Goal: Consume media (video, audio)

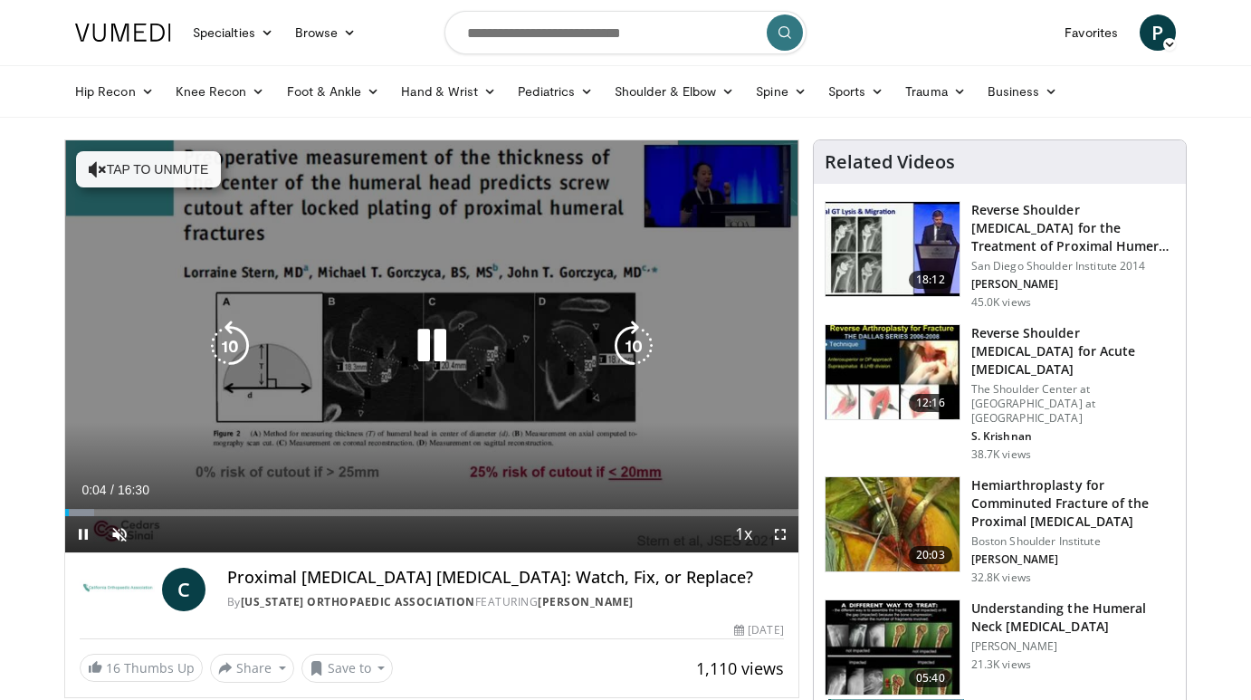
click at [435, 349] on icon "Video Player" at bounding box center [432, 346] width 51 height 51
click at [435, 350] on icon "Video Player" at bounding box center [432, 346] width 51 height 51
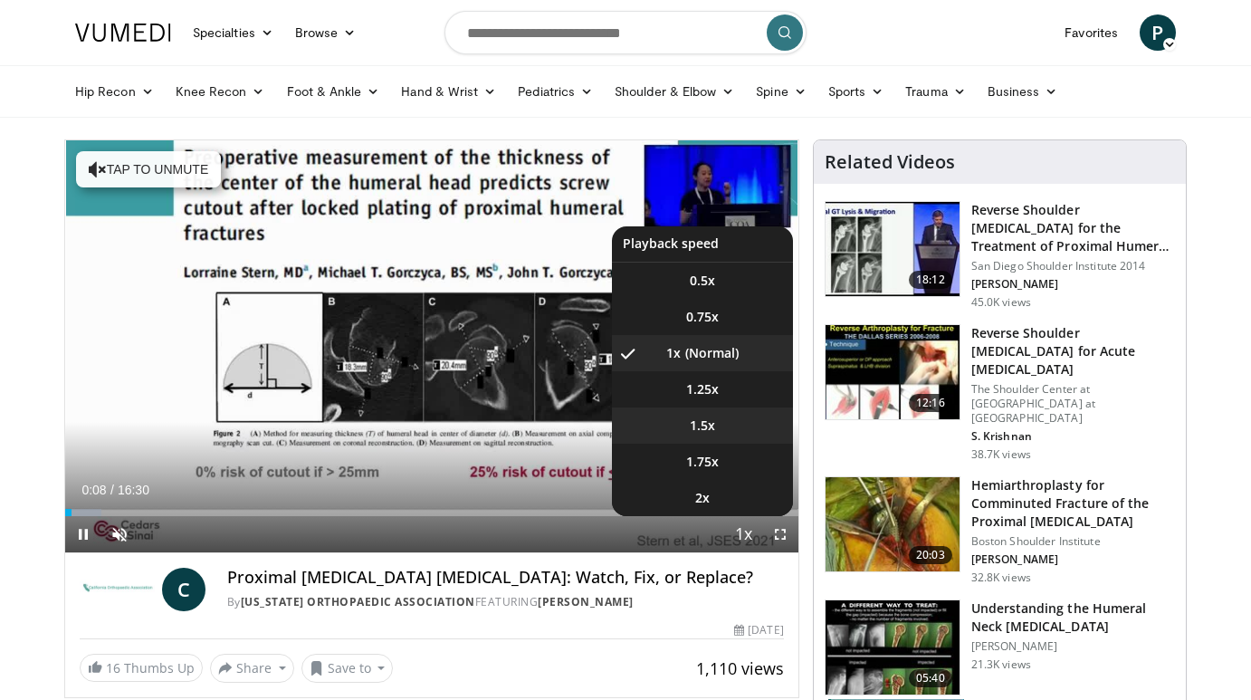
click at [710, 426] on span "1.5x" at bounding box center [702, 425] width 25 height 18
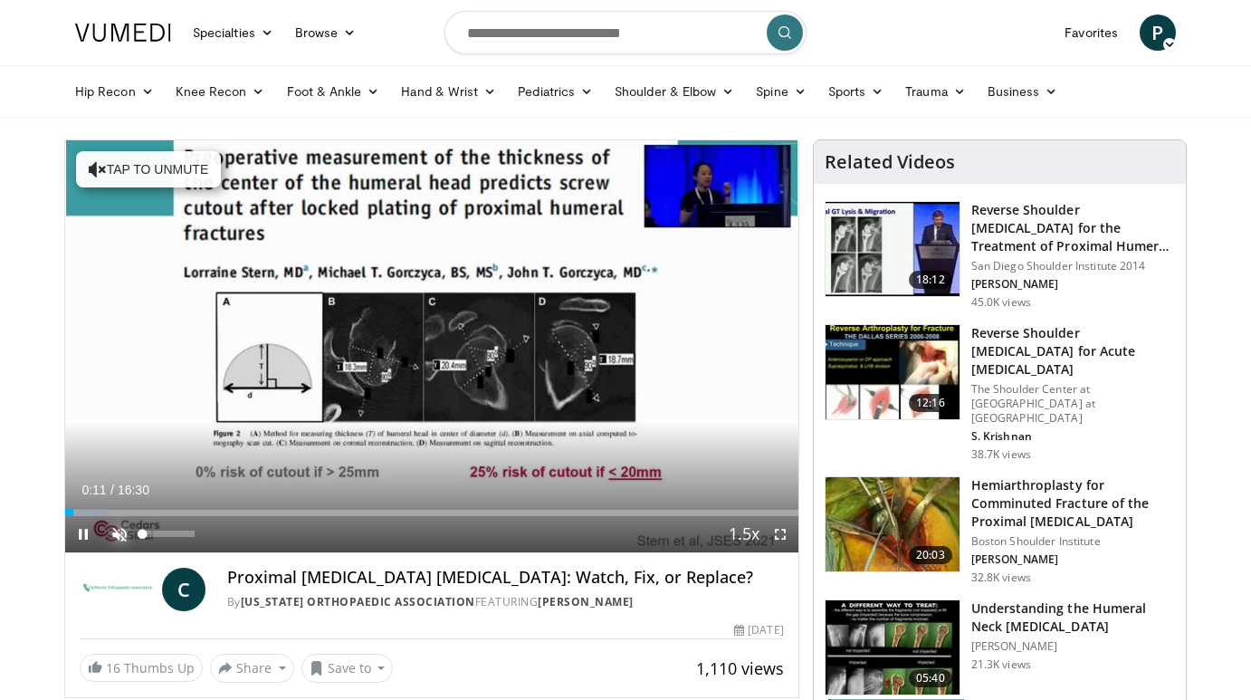
click at [125, 531] on span "Video Player" at bounding box center [119, 534] width 36 height 36
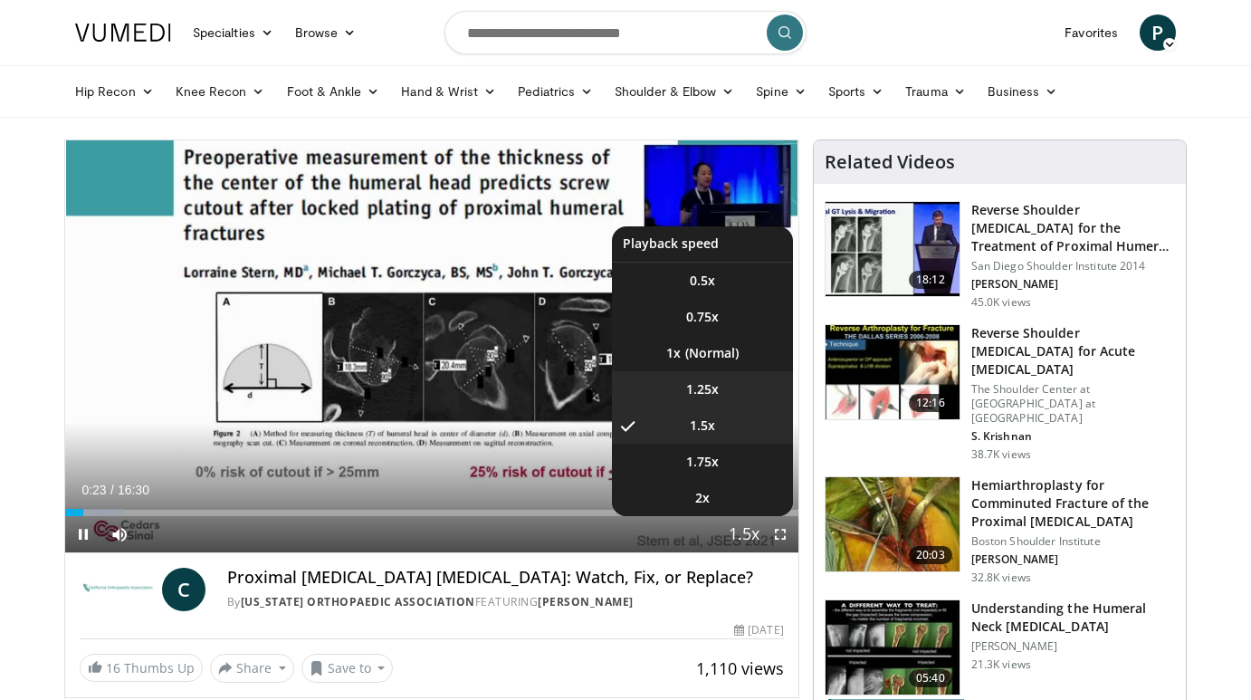
click at [710, 389] on span "1.25x" at bounding box center [702, 389] width 33 height 18
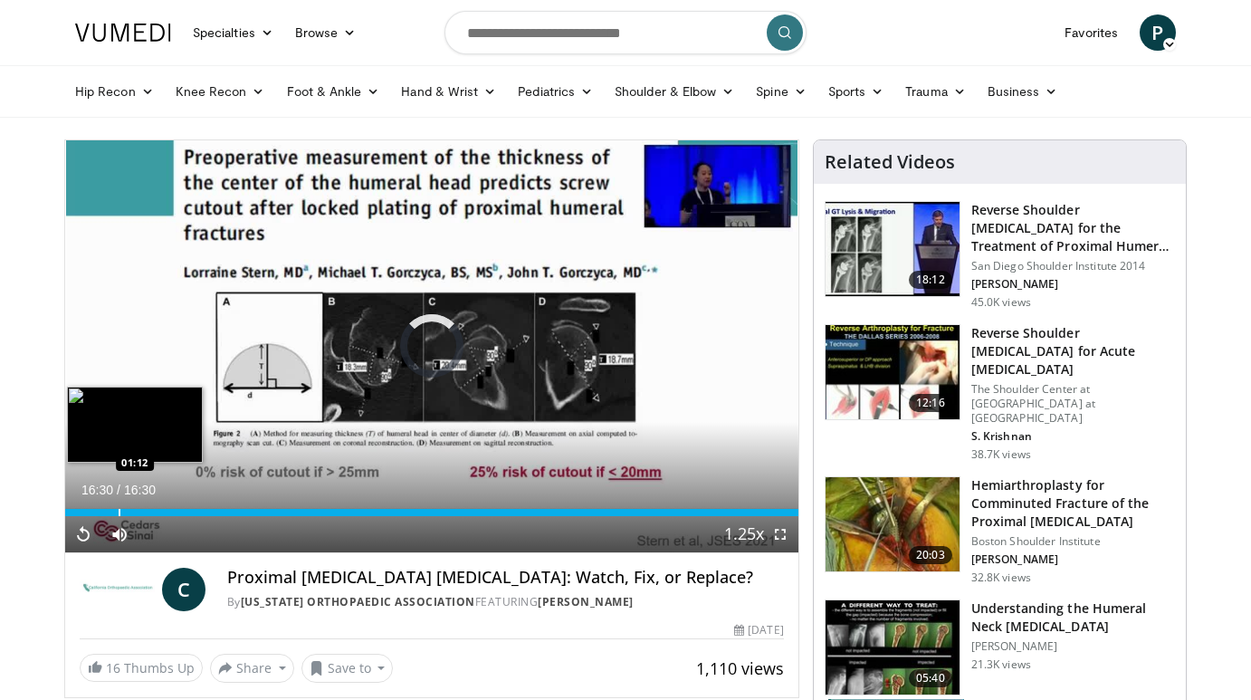
click at [119, 512] on div "Progress Bar" at bounding box center [120, 512] width 2 height 7
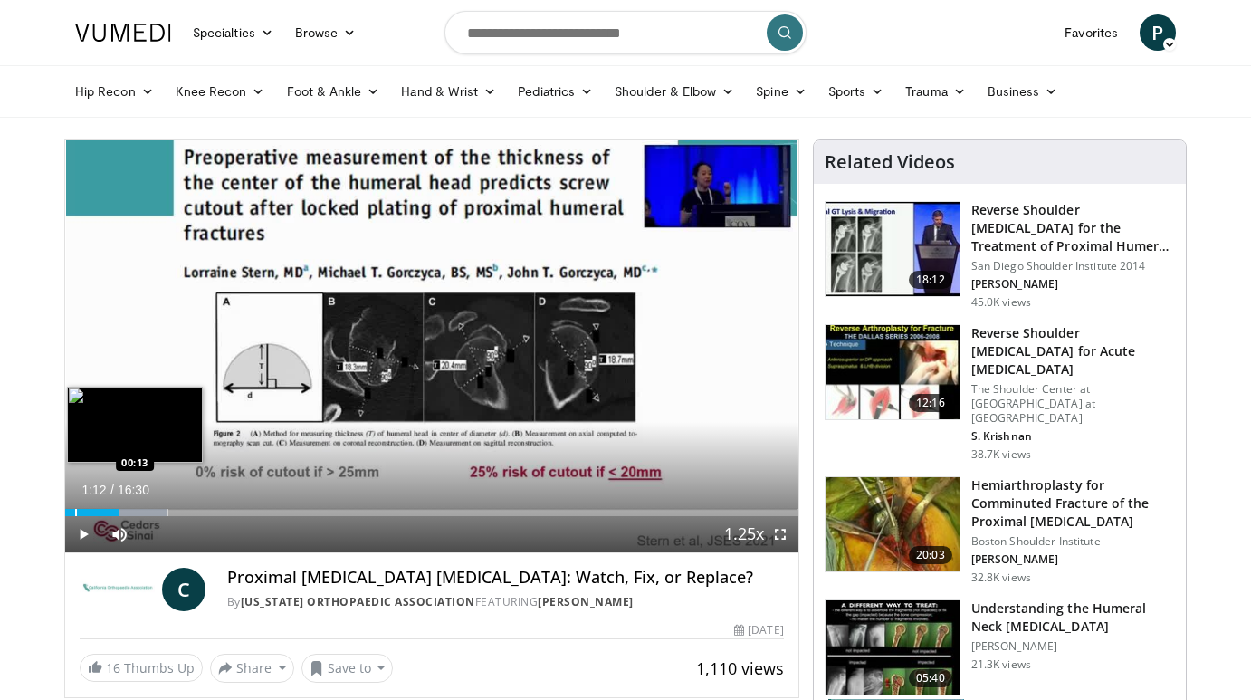
click at [75, 511] on div "Progress Bar" at bounding box center [76, 512] width 2 height 7
click at [69, 513] on div "Progress Bar" at bounding box center [70, 512] width 2 height 7
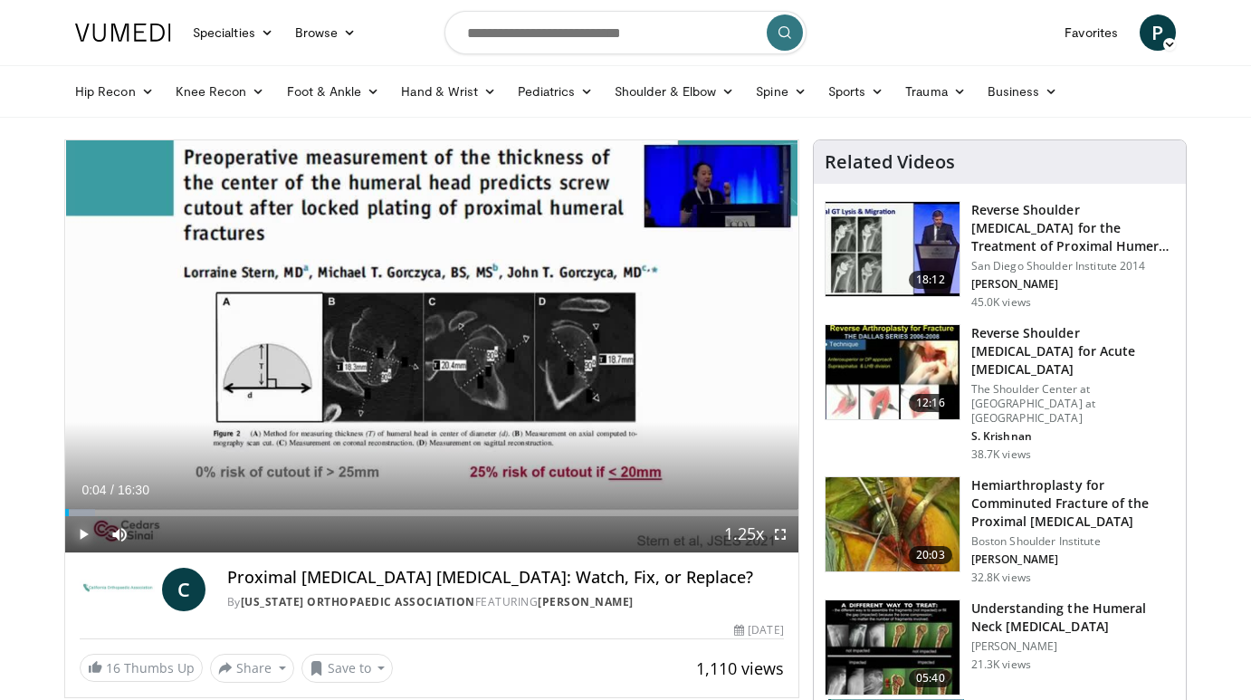
click at [85, 536] on span "Video Player" at bounding box center [83, 534] width 36 height 36
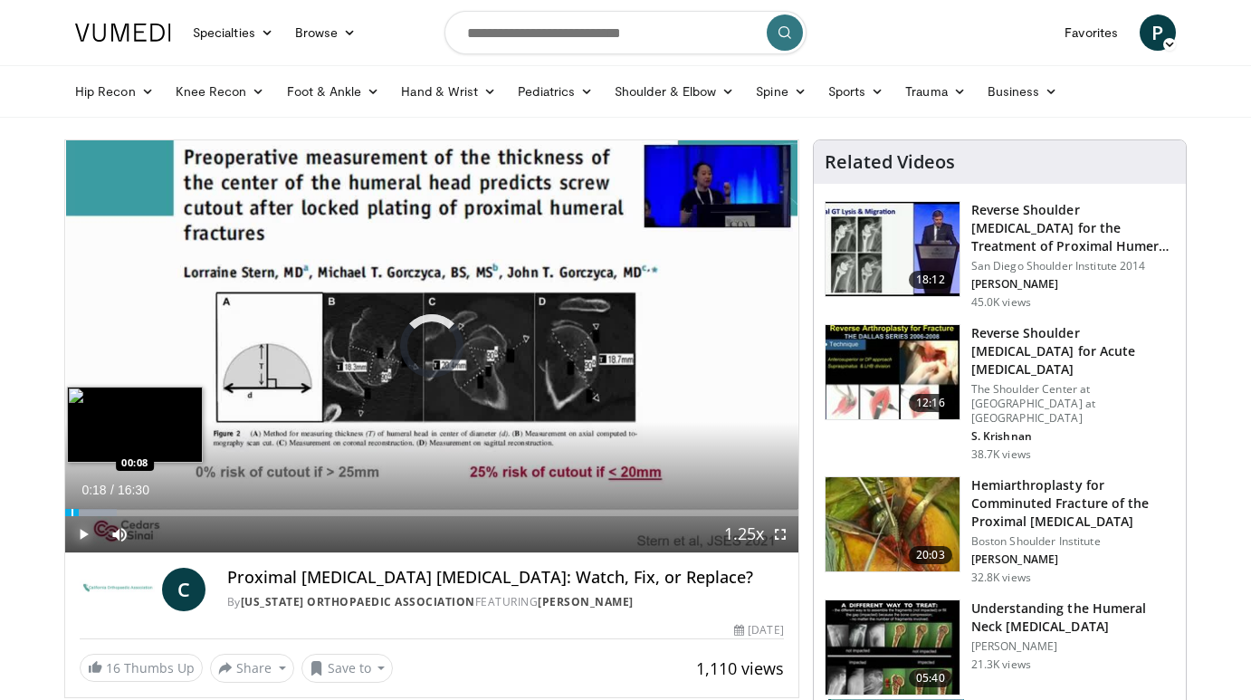
click at [72, 514] on div "Progress Bar" at bounding box center [73, 512] width 2 height 7
